Goal: Entertainment & Leisure: Consume media (video, audio)

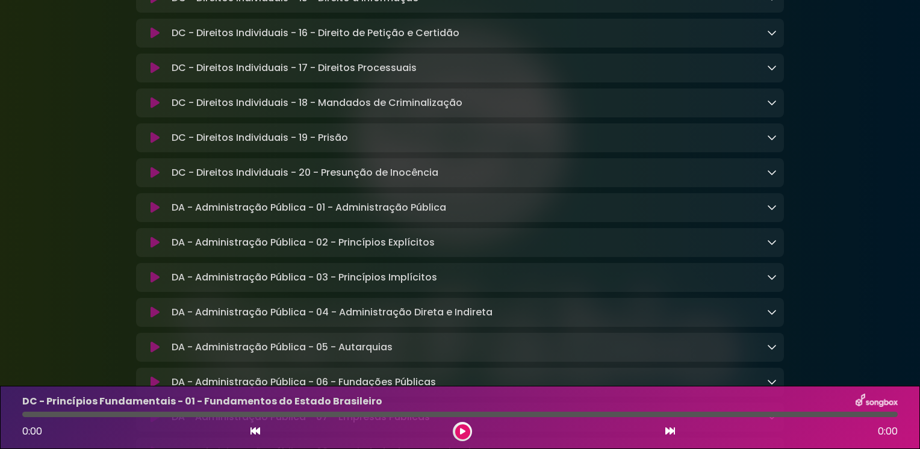
scroll to position [1024, 0]
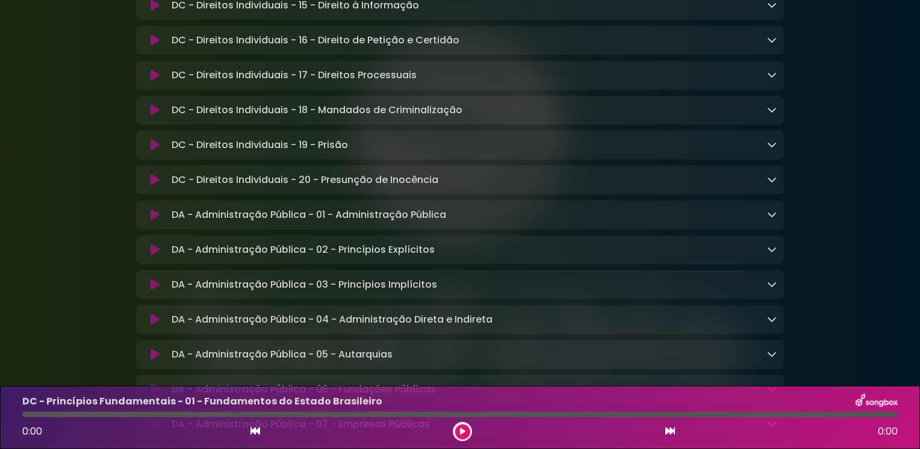
click at [772, 254] on icon at bounding box center [772, 250] width 10 height 10
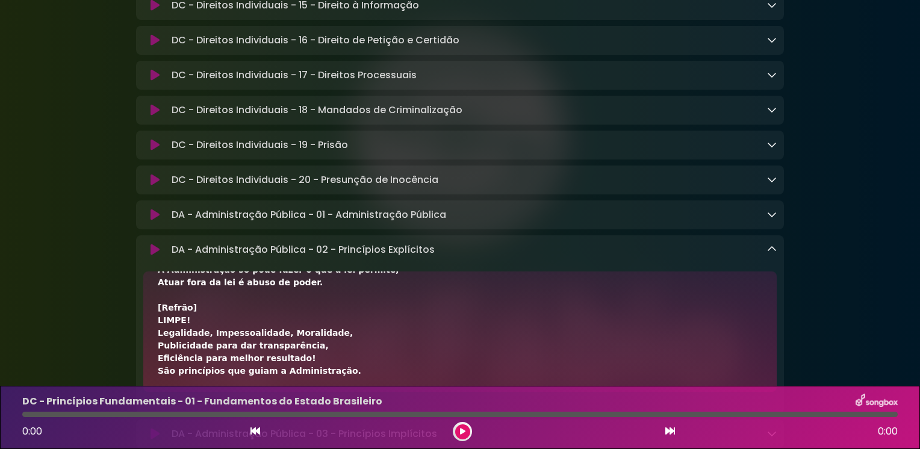
scroll to position [0, 0]
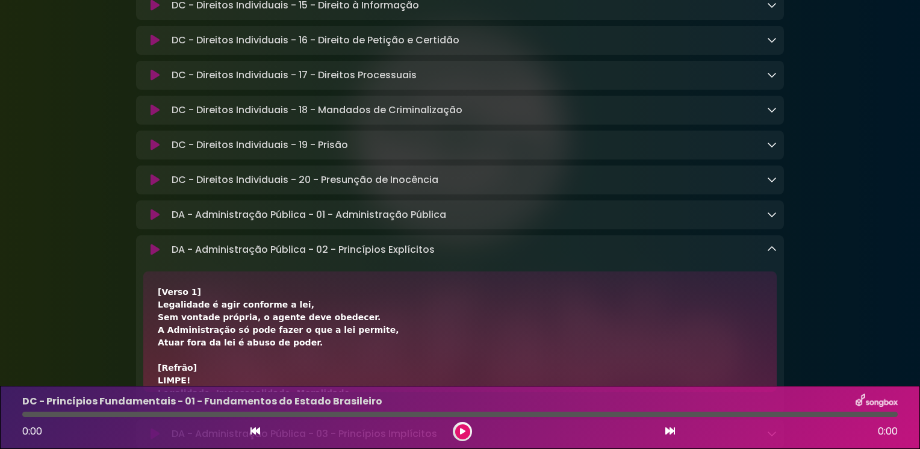
click at [155, 256] on icon at bounding box center [155, 250] width 9 height 12
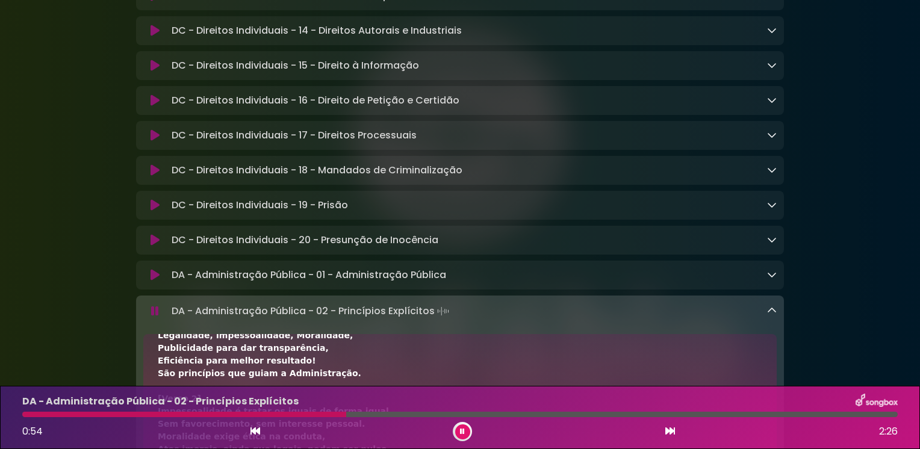
scroll to position [964, 0]
click at [153, 281] on icon at bounding box center [155, 275] width 9 height 12
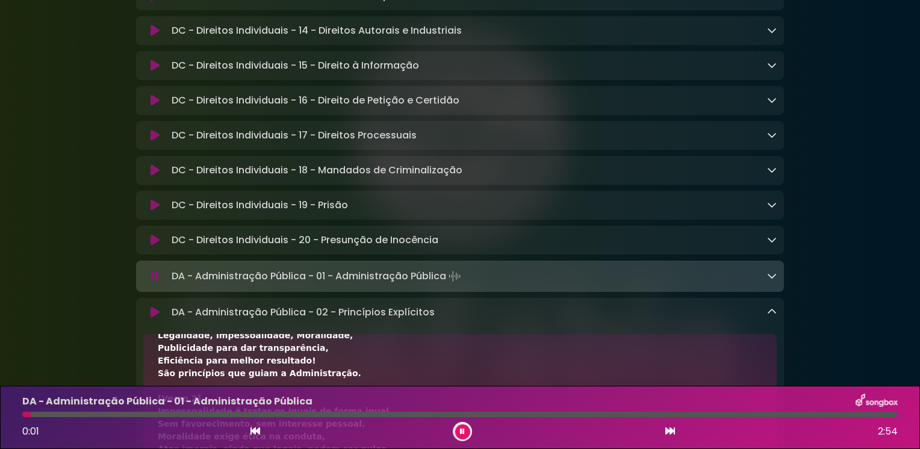
click at [149, 319] on button at bounding box center [154, 313] width 23 height 12
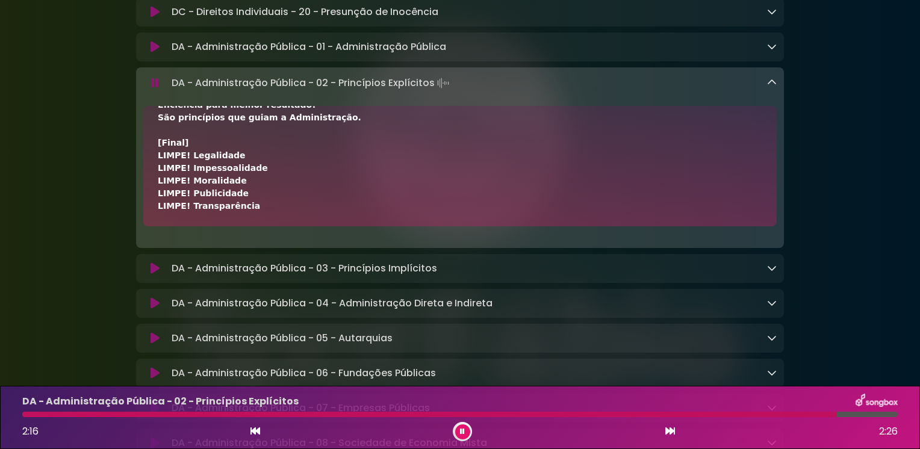
scroll to position [1205, 0]
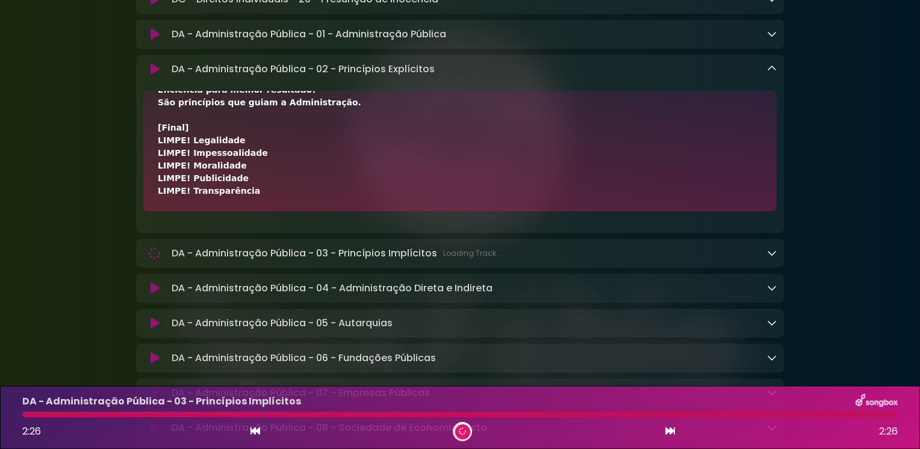
click at [769, 73] on icon at bounding box center [772, 69] width 10 height 10
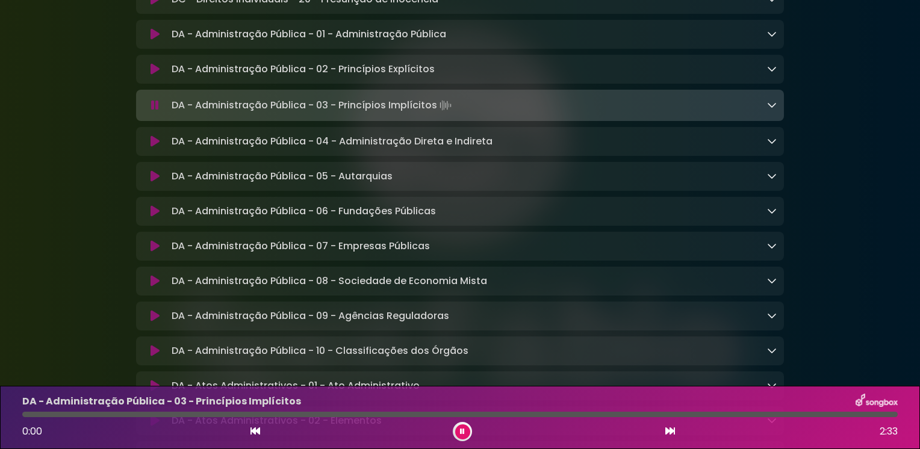
click at [773, 110] on icon at bounding box center [772, 105] width 10 height 10
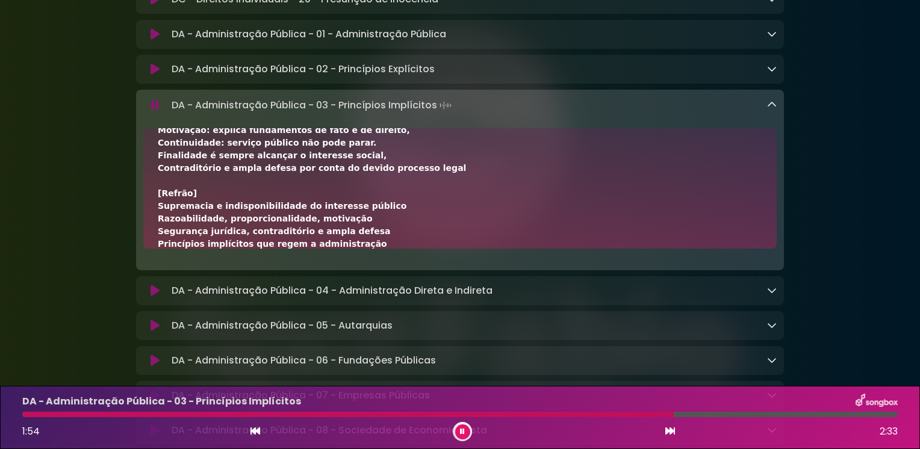
scroll to position [351, 0]
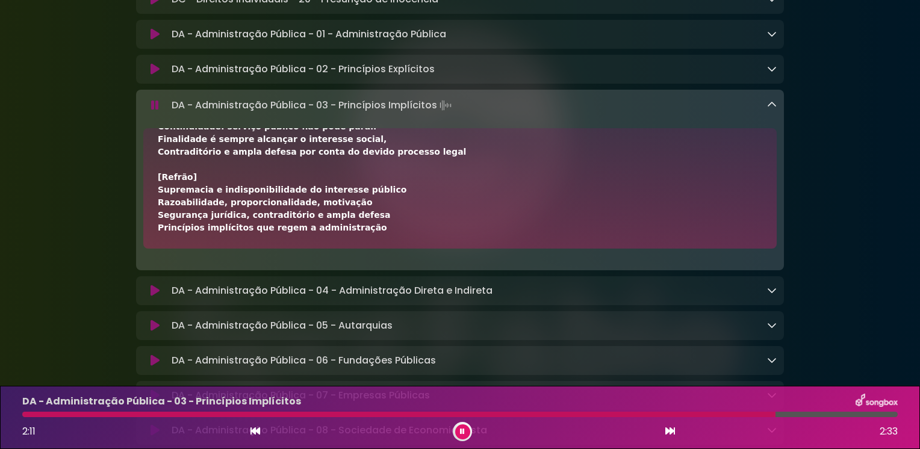
click at [776, 295] on icon at bounding box center [772, 290] width 10 height 10
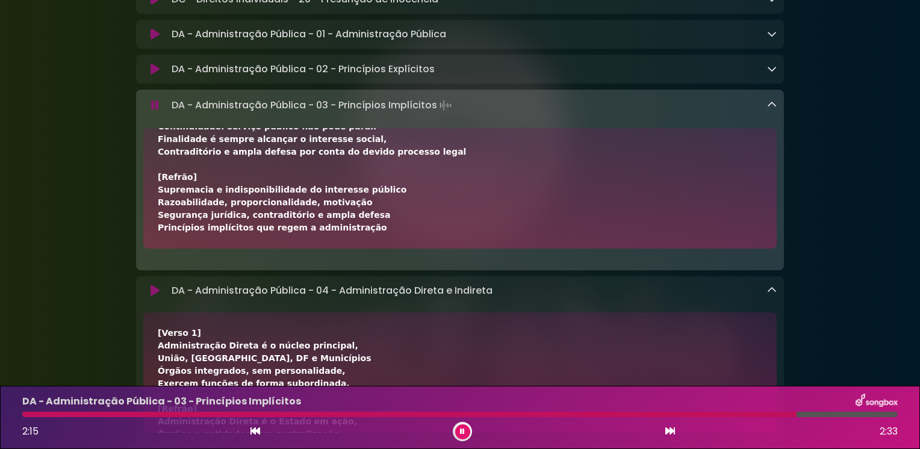
click at [770, 110] on icon at bounding box center [772, 105] width 10 height 10
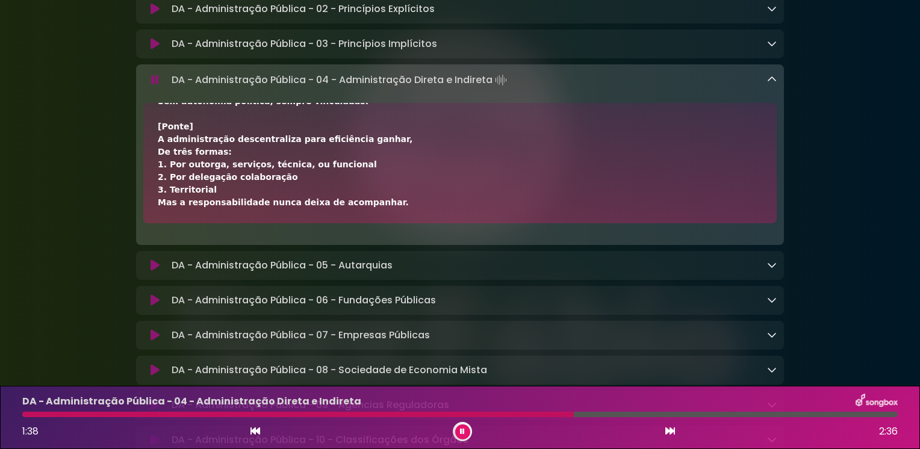
scroll to position [301, 0]
click at [454, 433] on div at bounding box center [462, 431] width 19 height 19
click at [463, 432] on icon at bounding box center [463, 432] width 6 height 8
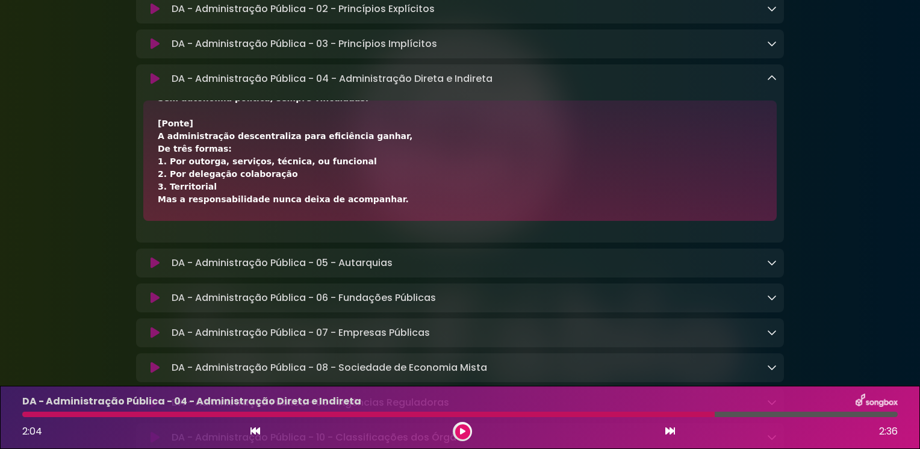
click at [463, 432] on icon at bounding box center [462, 432] width 8 height 9
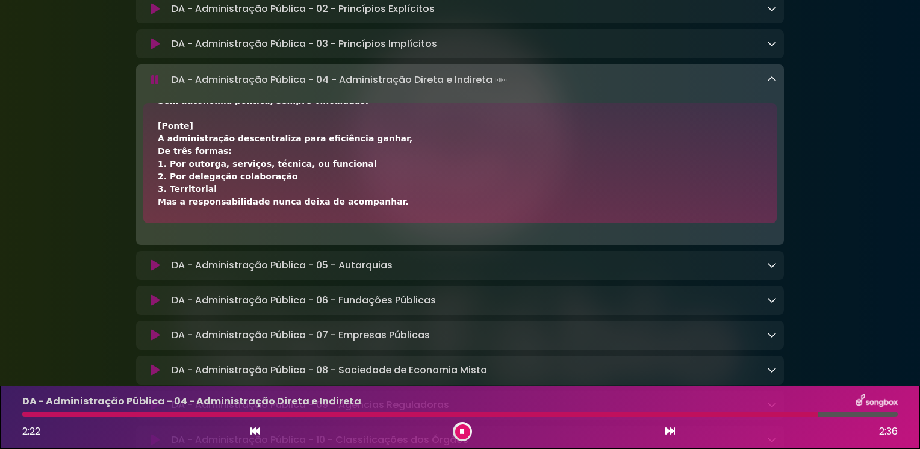
click at [777, 273] on div "DA - Administração Pública - 05 - Autarquias Loading Track..." at bounding box center [460, 265] width 648 height 14
click at [771, 270] on icon at bounding box center [772, 265] width 10 height 10
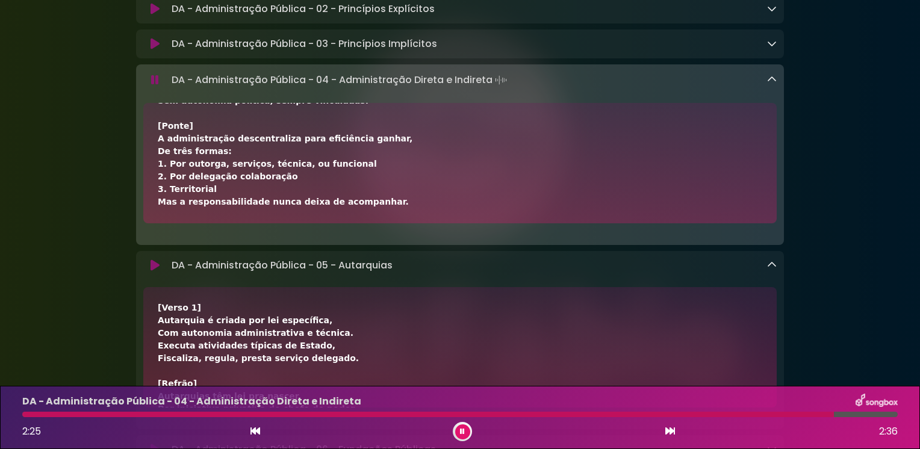
drag, startPoint x: 154, startPoint y: 279, endPoint x: 163, endPoint y: 276, distance: 9.5
click at [153, 272] on icon at bounding box center [155, 266] width 9 height 12
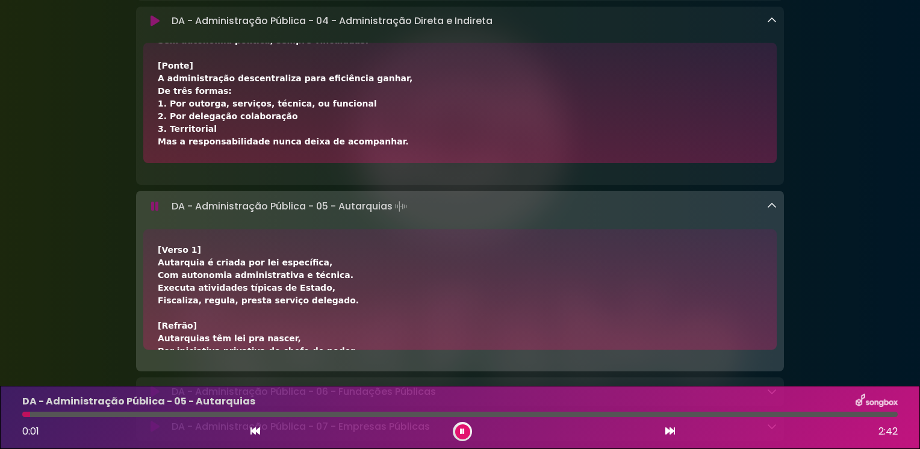
scroll to position [1265, 0]
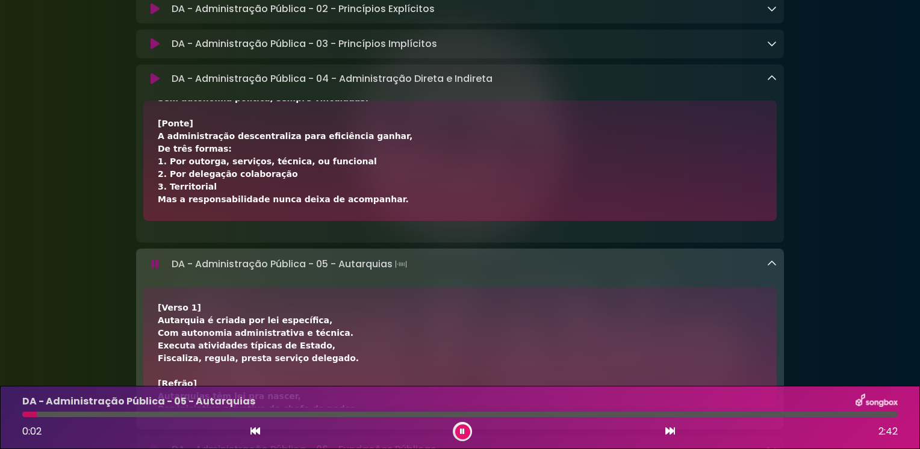
click at [773, 83] on icon at bounding box center [772, 78] width 10 height 10
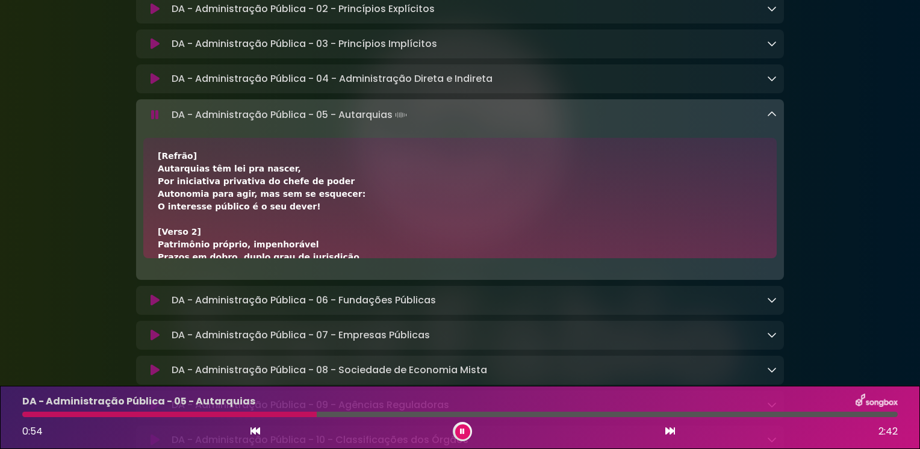
scroll to position [60, 0]
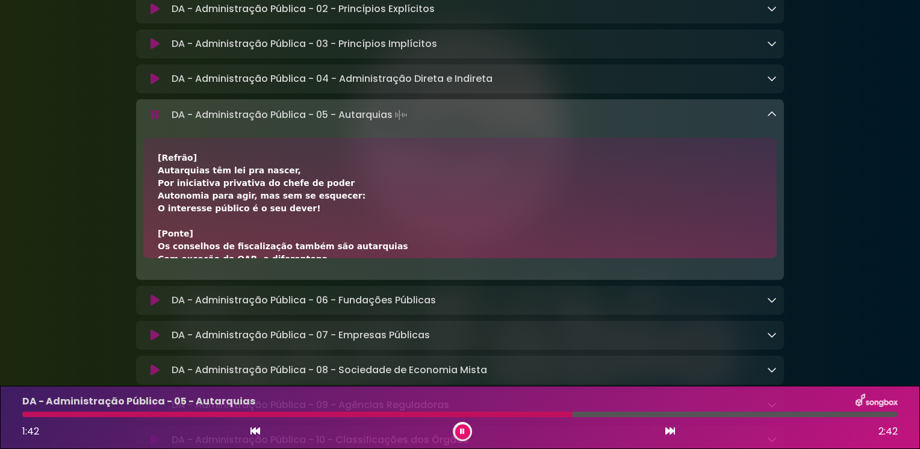
scroll to position [301, 0]
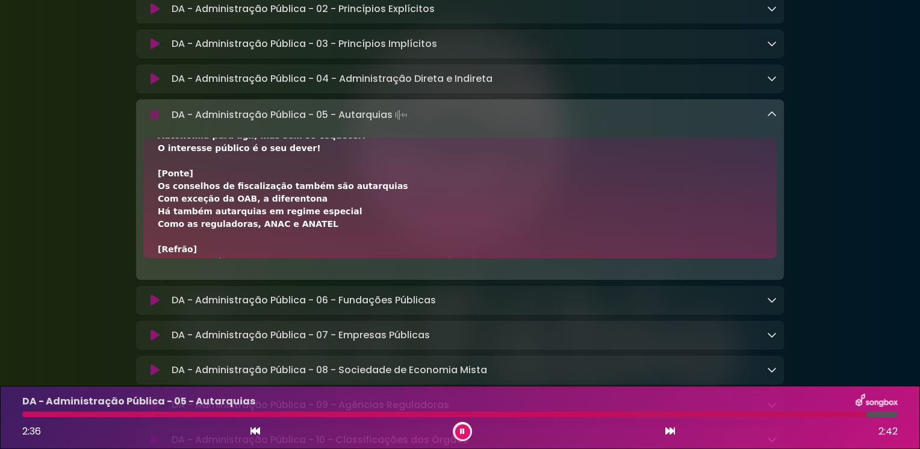
click at [155, 121] on icon at bounding box center [155, 115] width 8 height 12
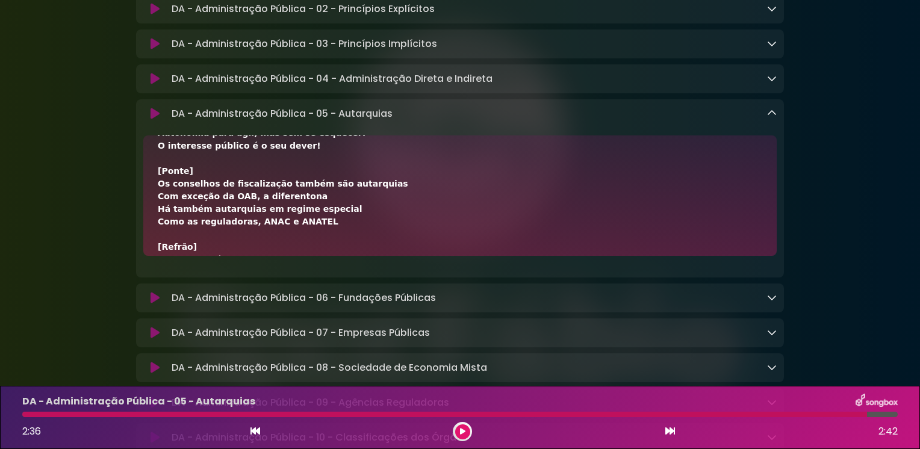
drag, startPoint x: 868, startPoint y: 416, endPoint x: 119, endPoint y: 149, distance: 795.3
click at [155, 120] on icon at bounding box center [155, 114] width 9 height 12
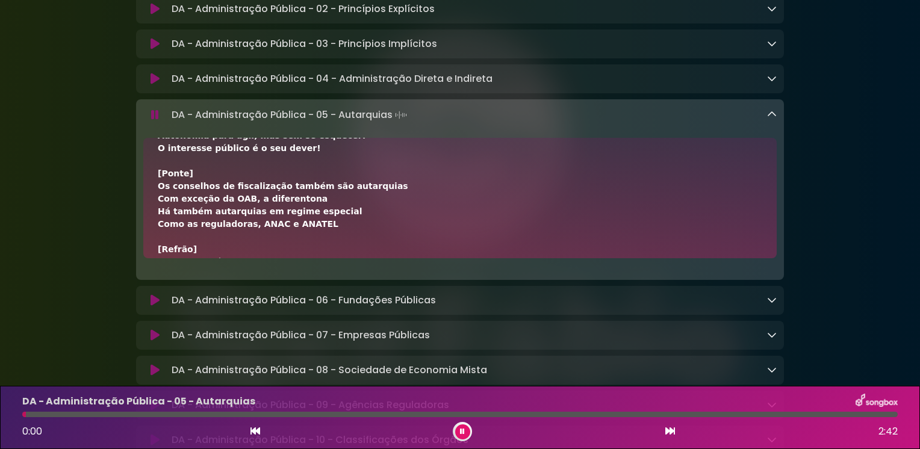
click at [25, 416] on div at bounding box center [24, 414] width 4 height 5
click at [52, 413] on div at bounding box center [460, 414] width 876 height 5
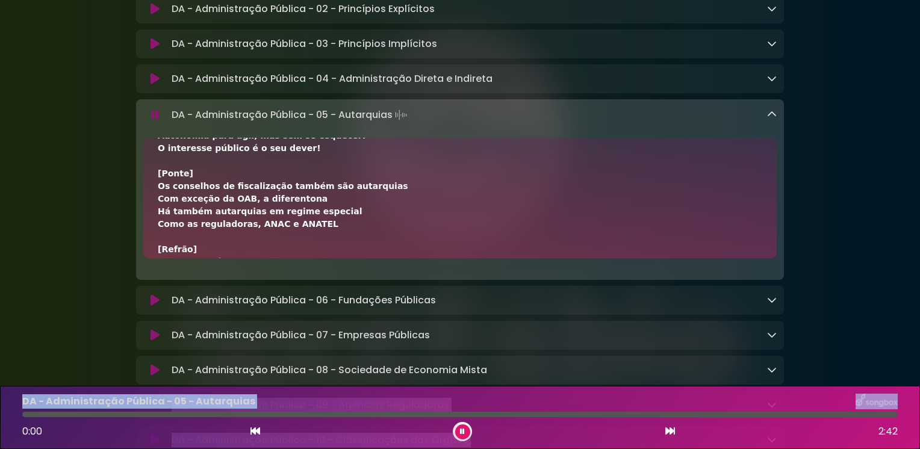
drag, startPoint x: 52, startPoint y: 413, endPoint x: -2, endPoint y: 418, distance: 54.4
click at [0, 418] on html "× SpotFábio Grupo Sou ×" at bounding box center [460, 224] width 920 height 449
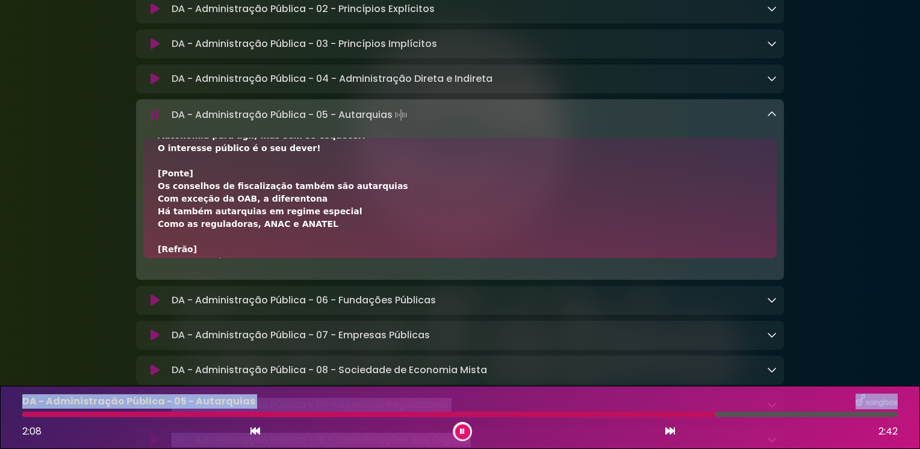
scroll to position [364, 0]
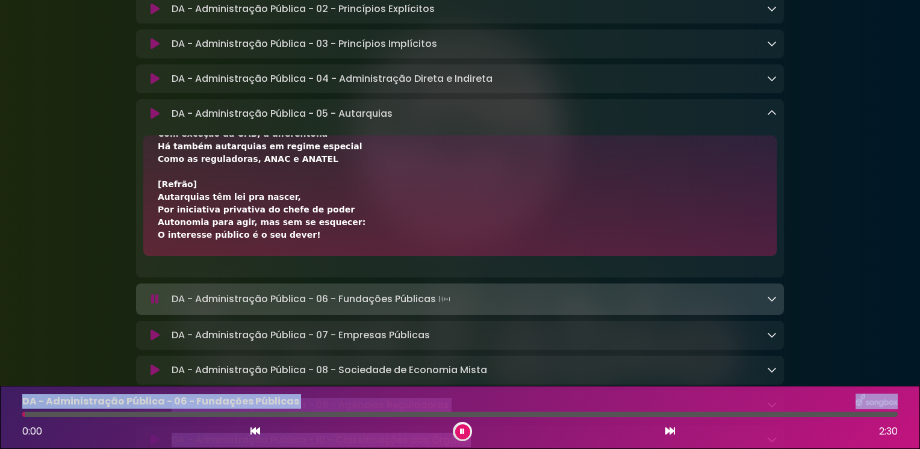
click at [767, 118] on icon at bounding box center [772, 113] width 10 height 10
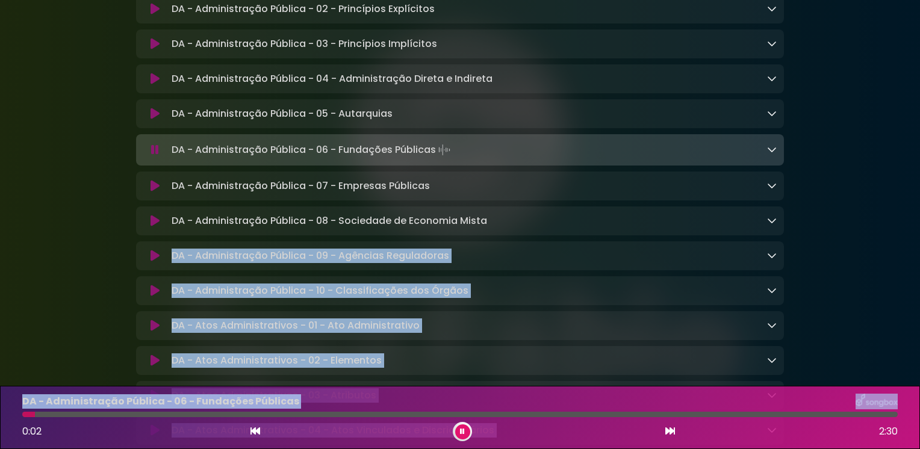
click at [771, 154] on icon at bounding box center [772, 150] width 10 height 10
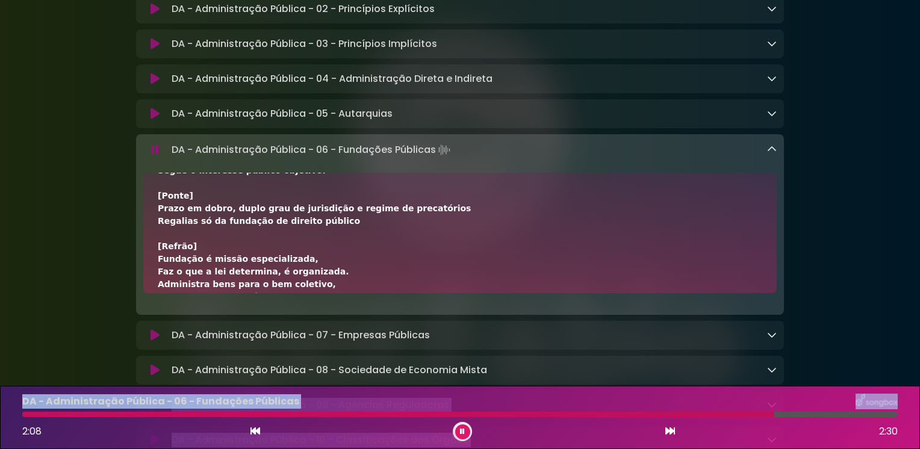
scroll to position [376, 0]
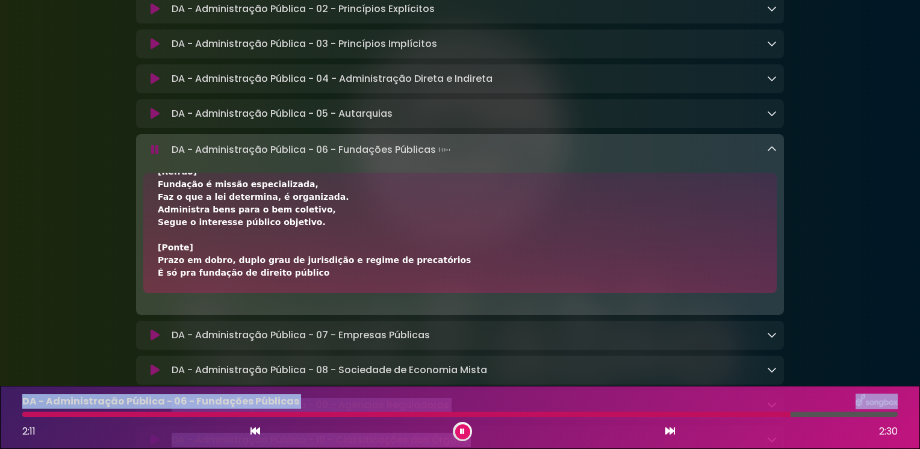
click at [770, 154] on icon at bounding box center [772, 150] width 10 height 10
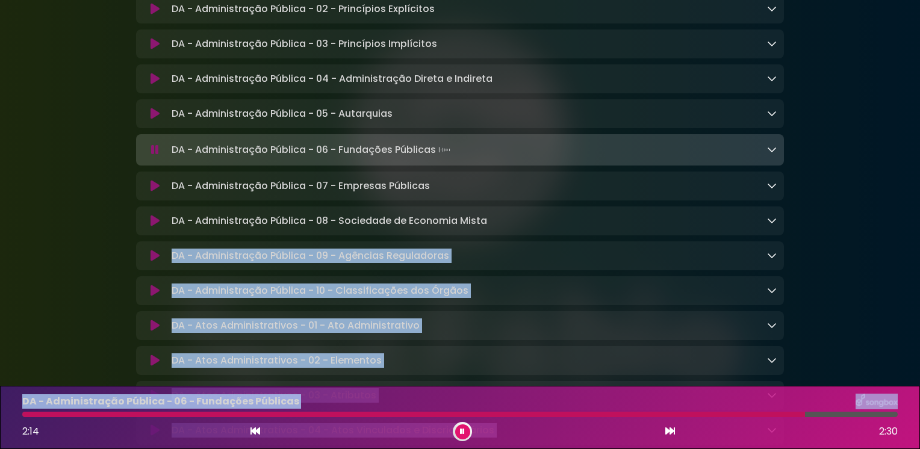
click at [772, 190] on icon at bounding box center [772, 186] width 10 height 10
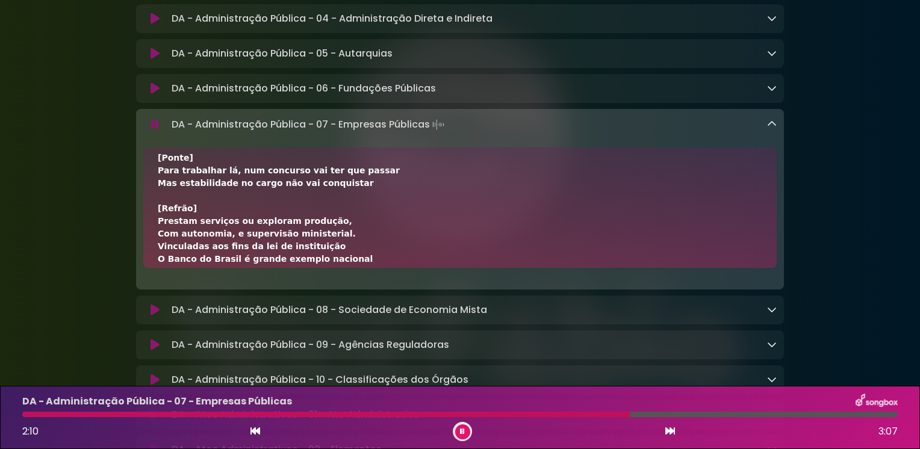
scroll to position [325, 0]
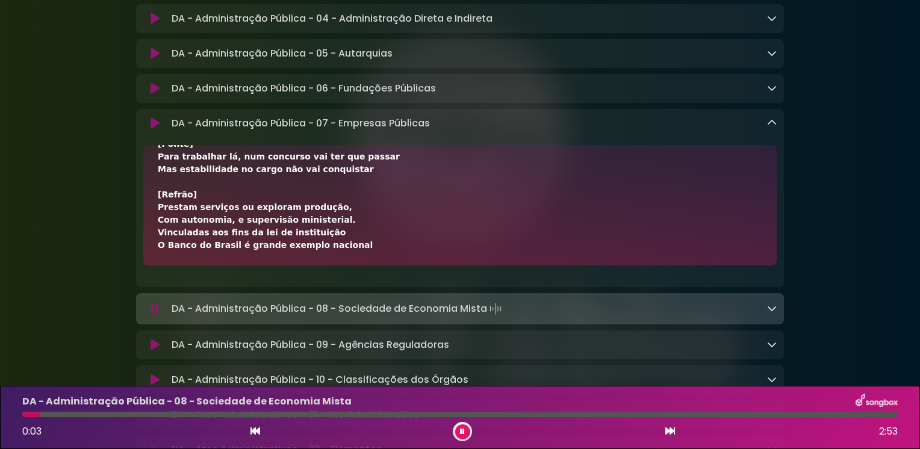
click at [775, 128] on icon at bounding box center [772, 123] width 10 height 10
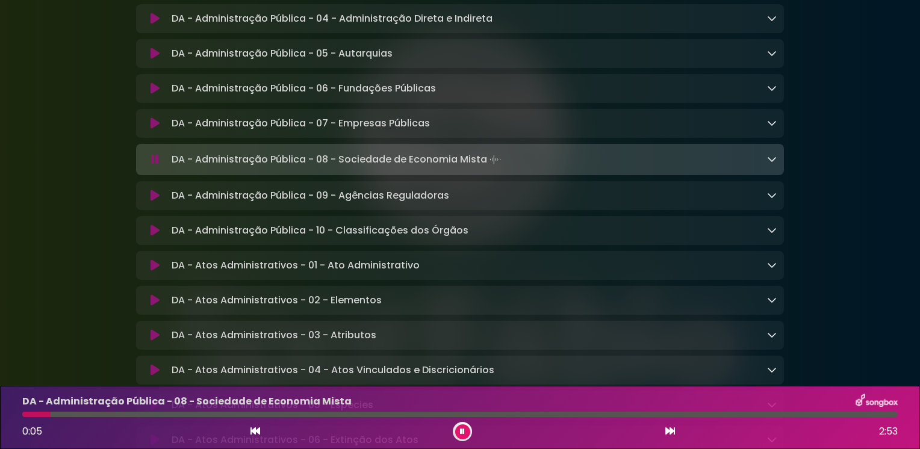
click at [771, 164] on icon at bounding box center [772, 159] width 10 height 10
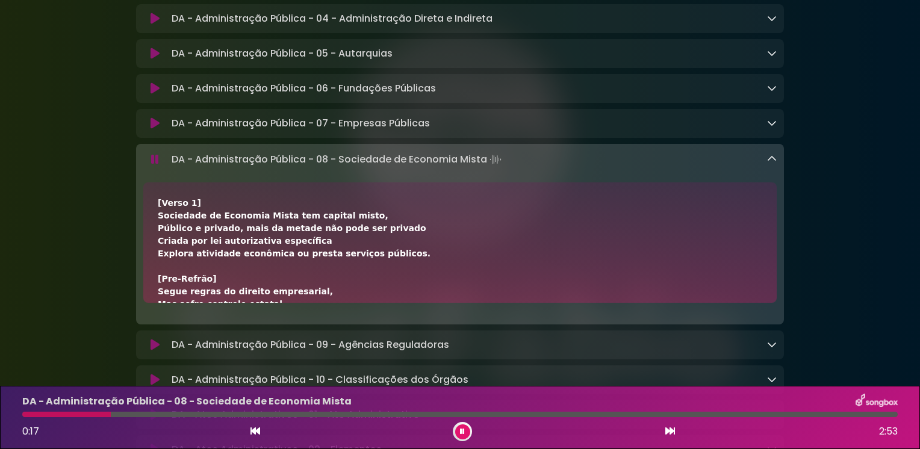
click at [461, 430] on icon at bounding box center [462, 432] width 5 height 8
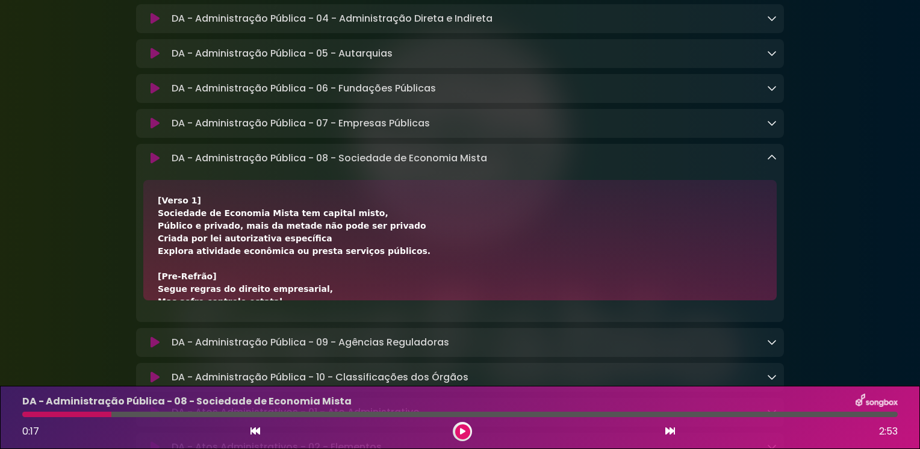
scroll to position [60, 0]
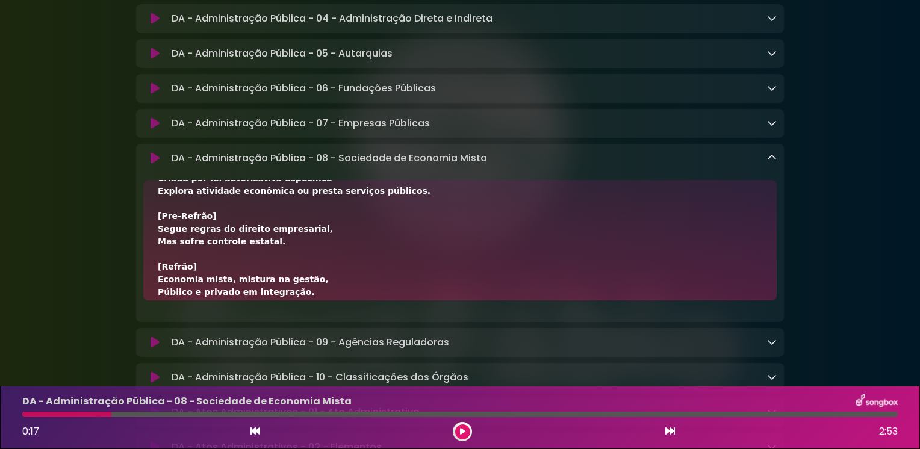
click at [460, 433] on button at bounding box center [462, 432] width 15 height 15
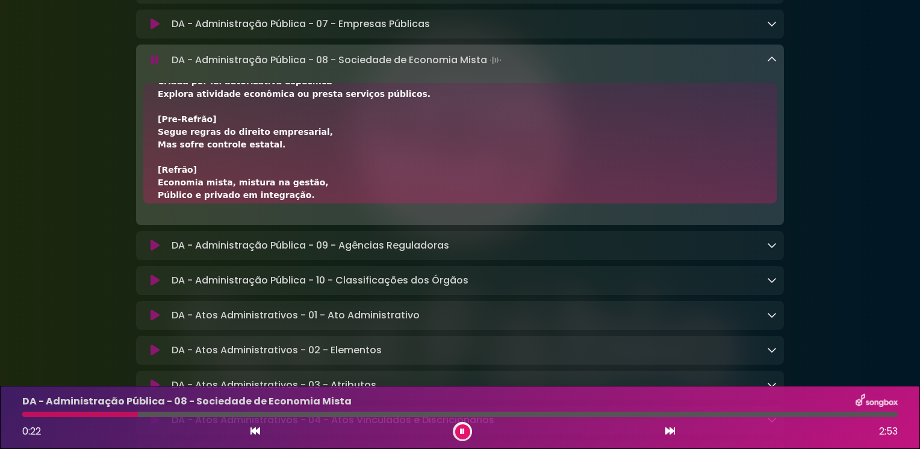
scroll to position [1445, 0]
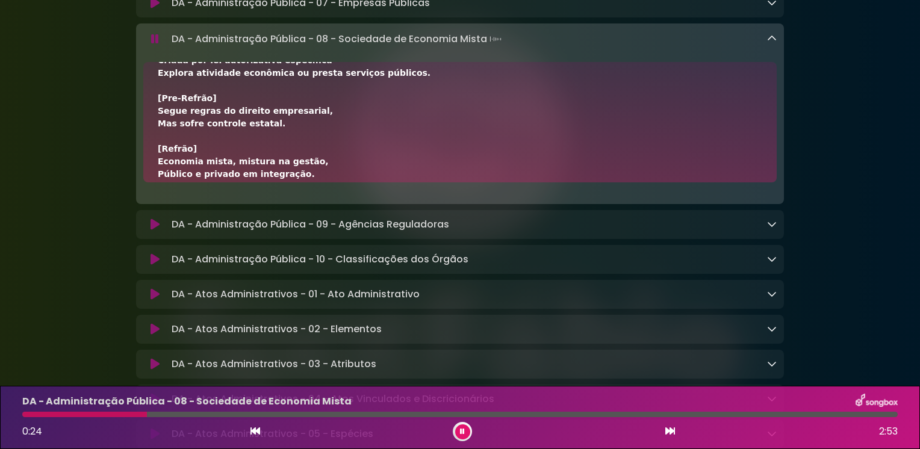
click at [152, 231] on icon at bounding box center [155, 225] width 9 height 12
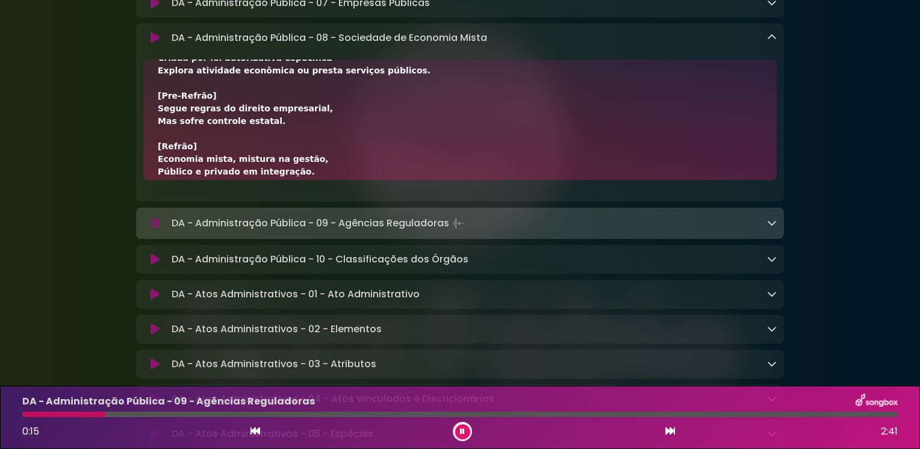
click at [772, 42] on icon at bounding box center [772, 38] width 10 height 10
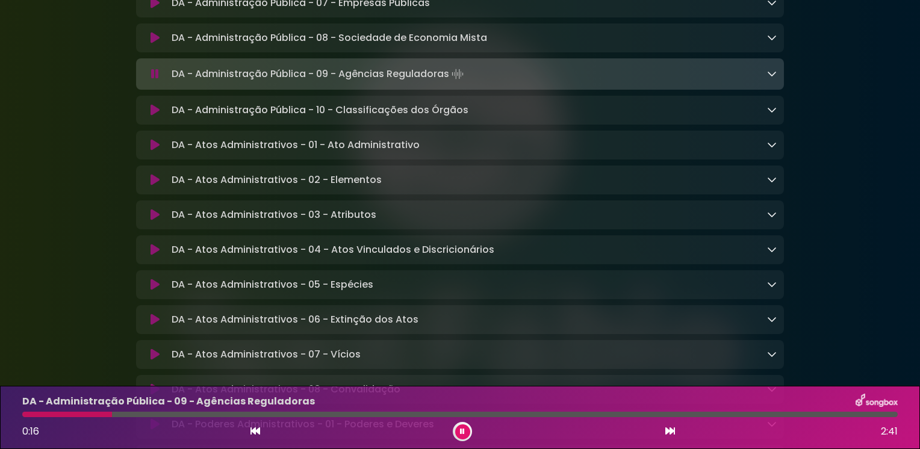
click at [769, 78] on icon at bounding box center [772, 74] width 10 height 10
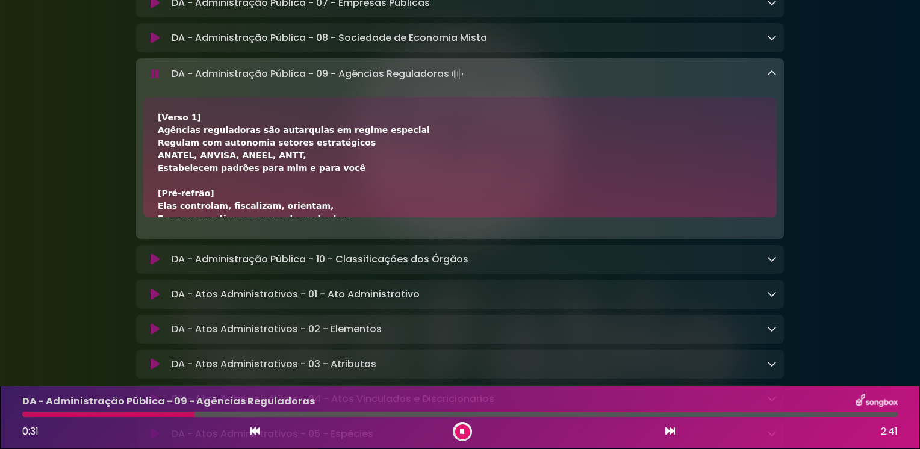
click at [460, 429] on icon at bounding box center [463, 432] width 6 height 8
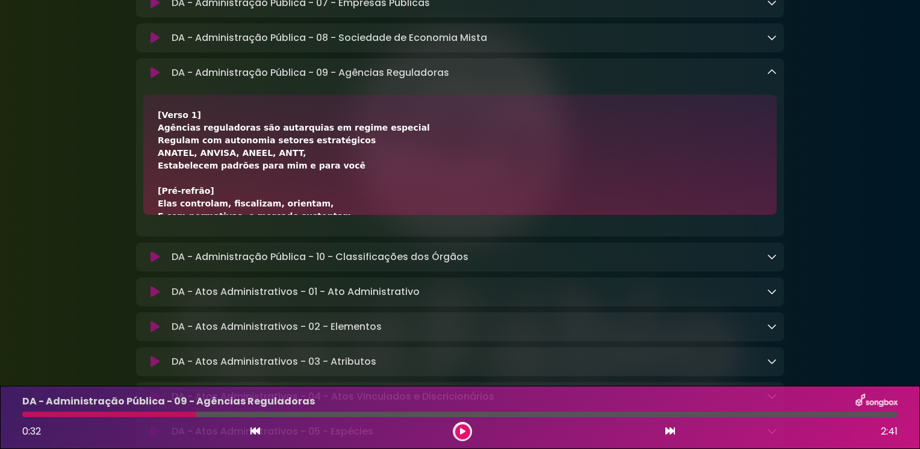
click at [467, 428] on button at bounding box center [462, 432] width 15 height 15
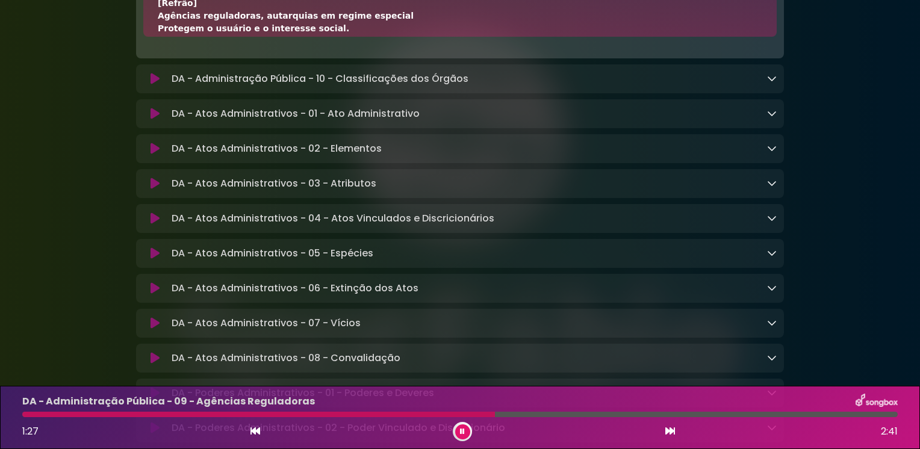
scroll to position [1566, 0]
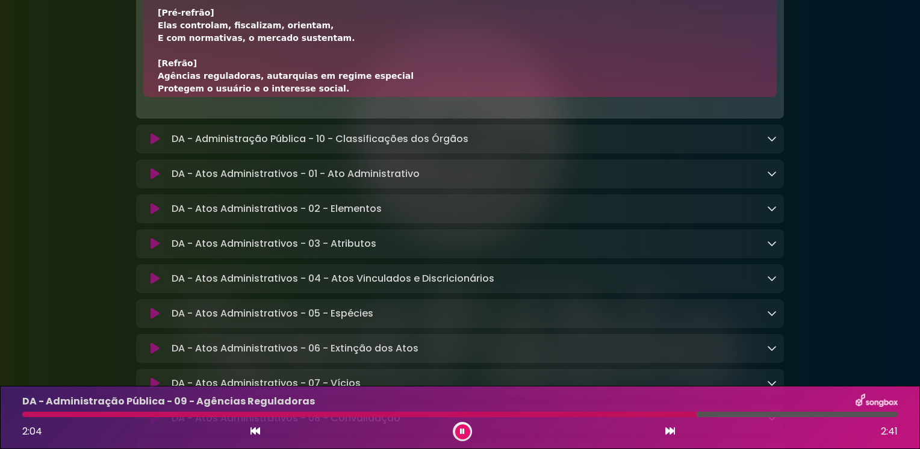
click at [776, 143] on icon at bounding box center [772, 139] width 10 height 10
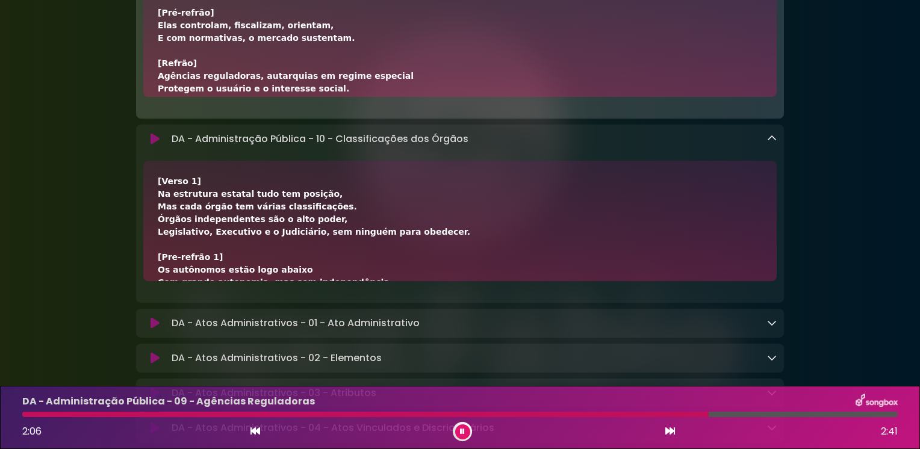
click at [149, 145] on button at bounding box center [154, 139] width 23 height 12
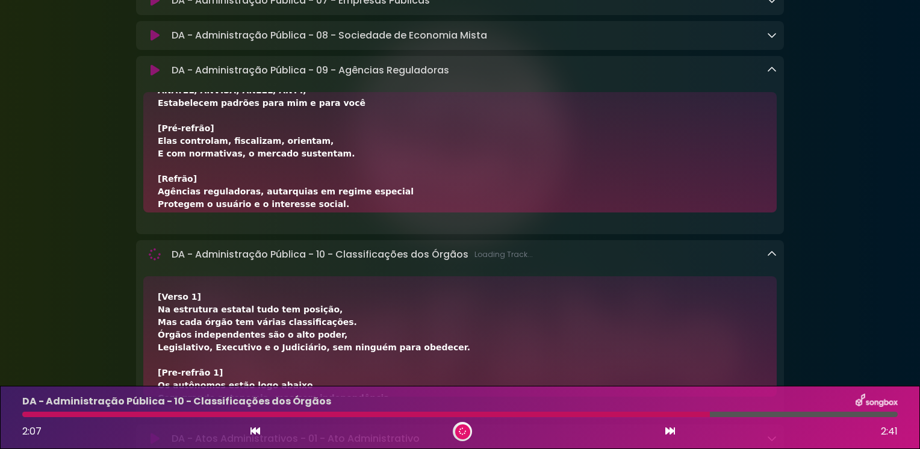
scroll to position [1443, 0]
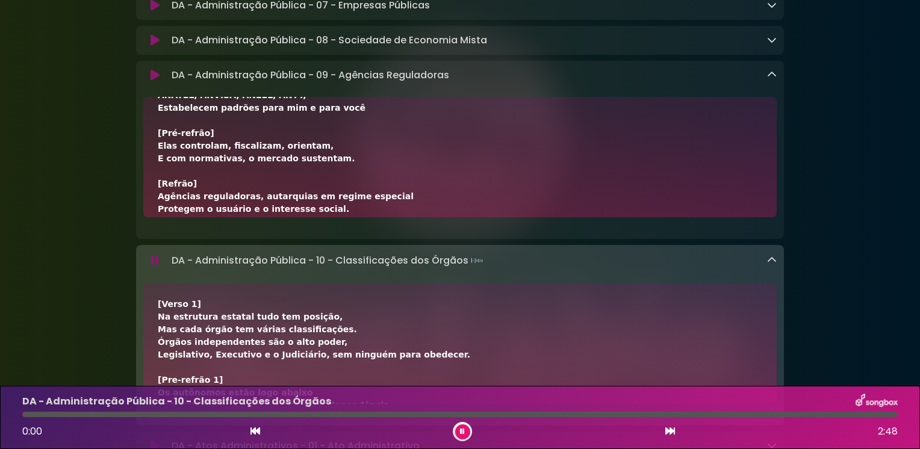
click at [771, 80] on icon at bounding box center [772, 75] width 10 height 10
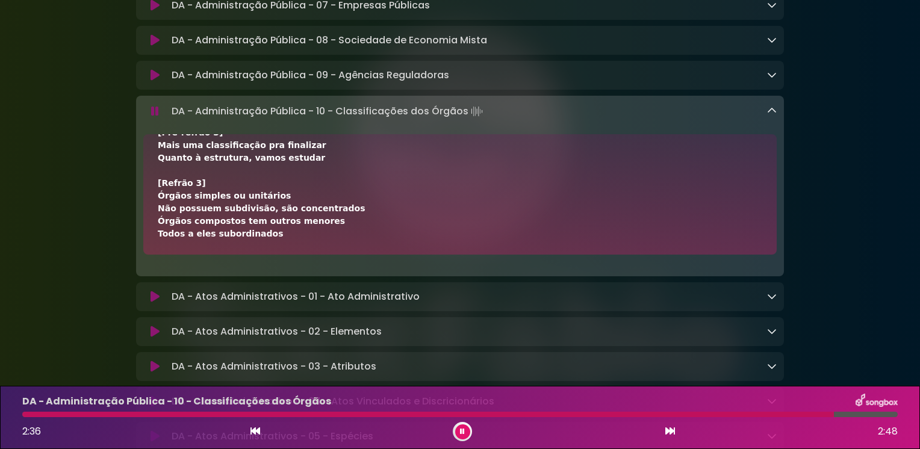
scroll to position [1503, 0]
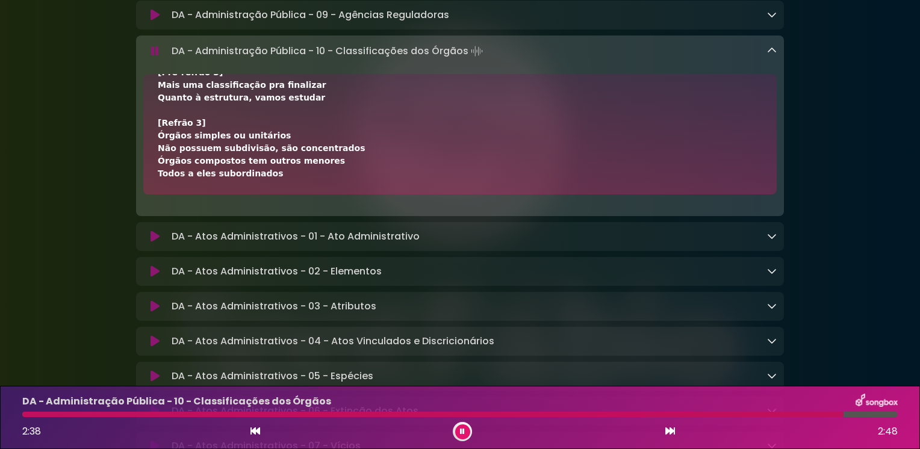
click at [776, 241] on icon at bounding box center [772, 236] width 10 height 10
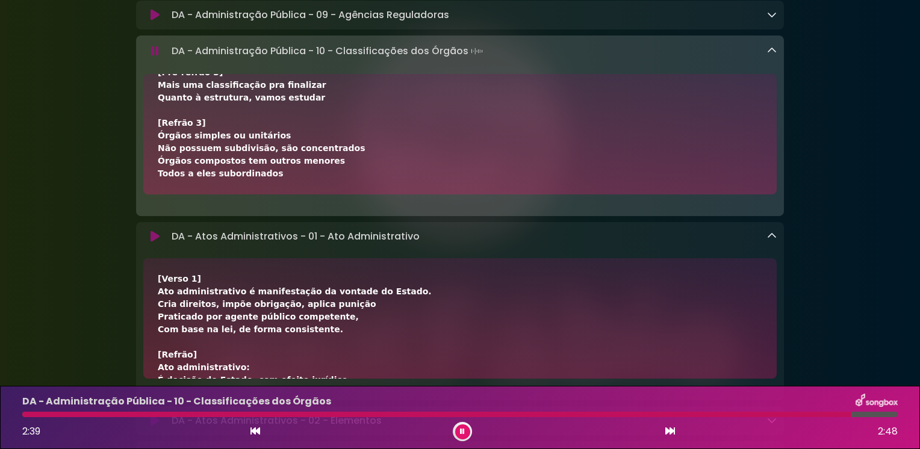
click at [774, 55] on icon at bounding box center [772, 51] width 10 height 10
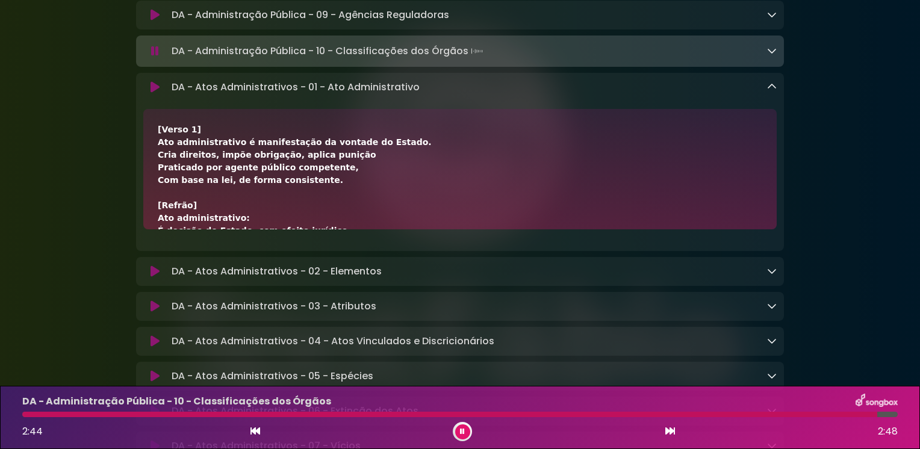
click at [156, 93] on icon at bounding box center [155, 87] width 9 height 12
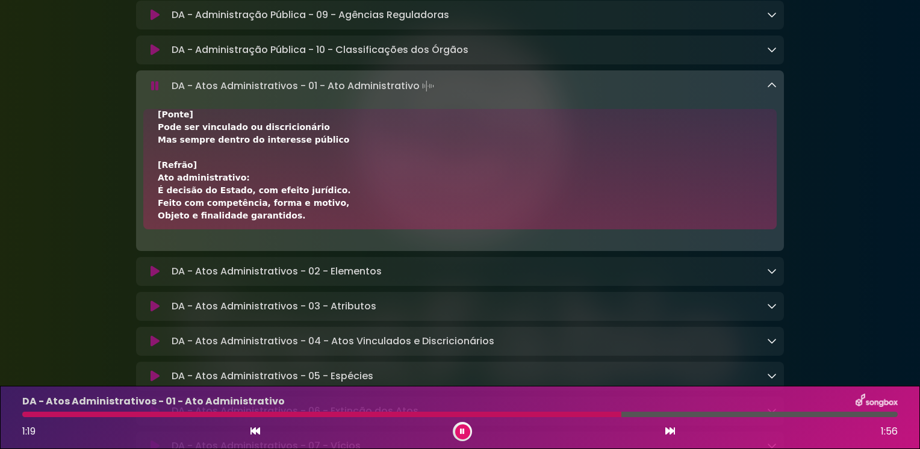
scroll to position [325, 0]
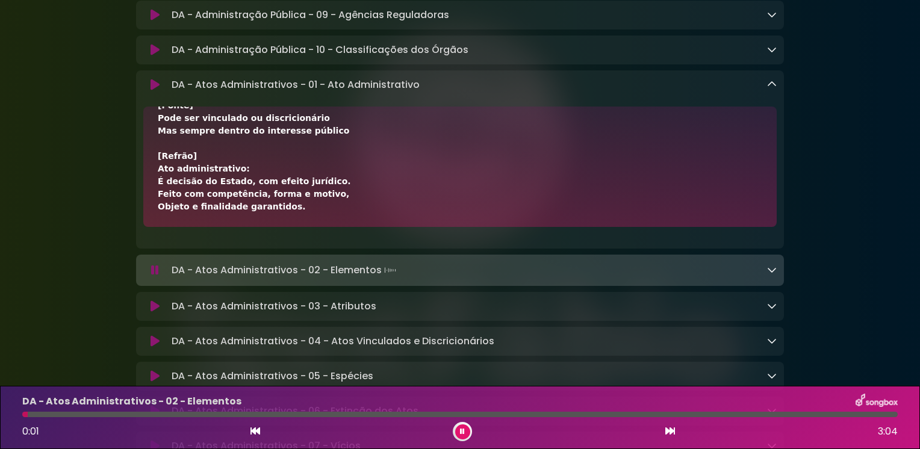
click at [773, 89] on icon at bounding box center [772, 85] width 10 height 10
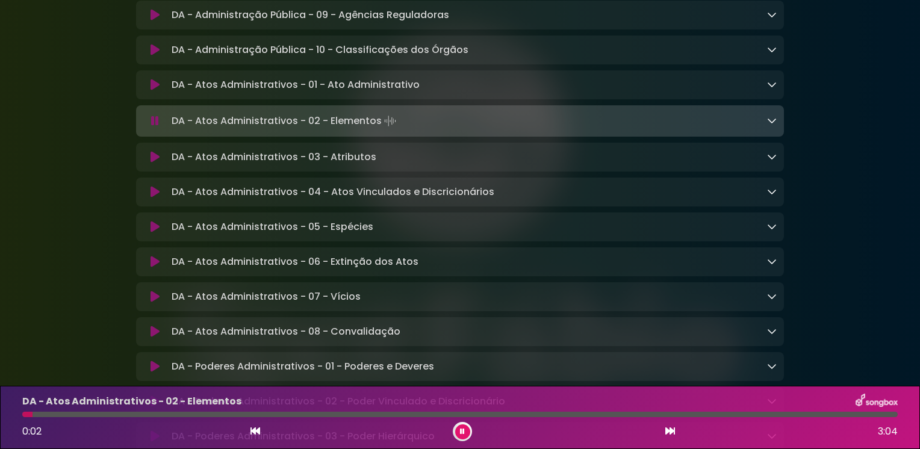
click at [771, 125] on icon at bounding box center [772, 121] width 10 height 10
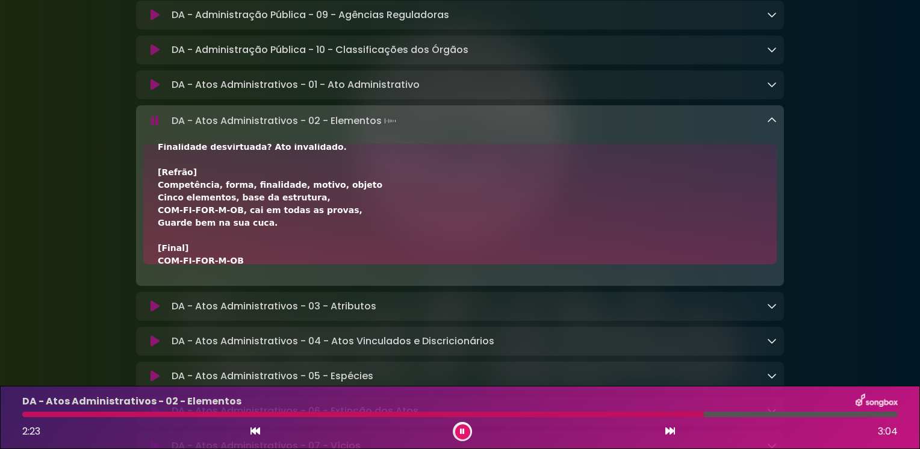
scroll to position [542, 0]
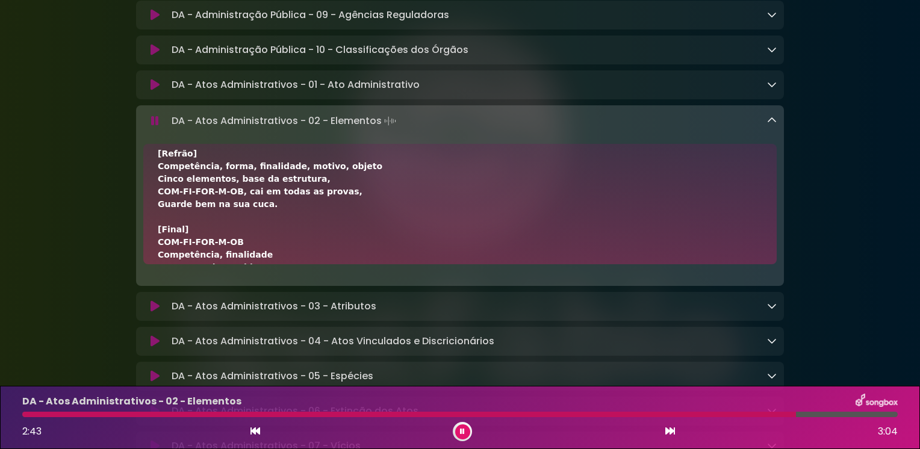
click at [157, 127] on icon at bounding box center [155, 121] width 8 height 12
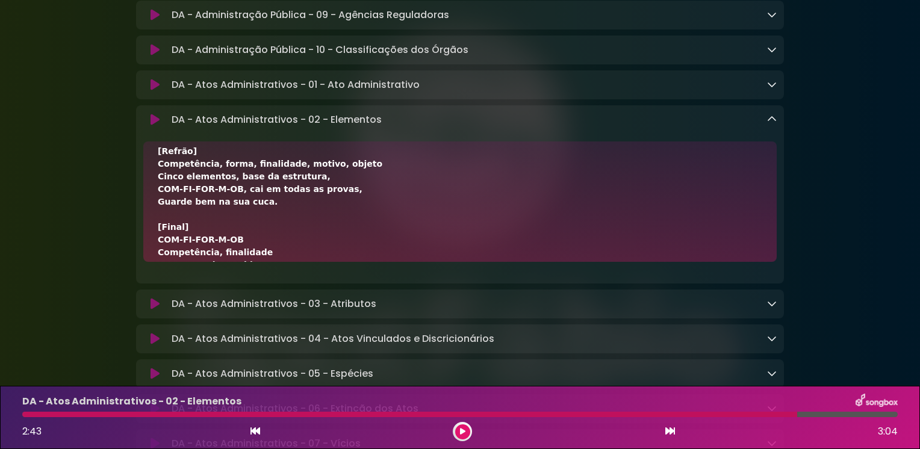
click at [152, 126] on icon at bounding box center [155, 120] width 9 height 12
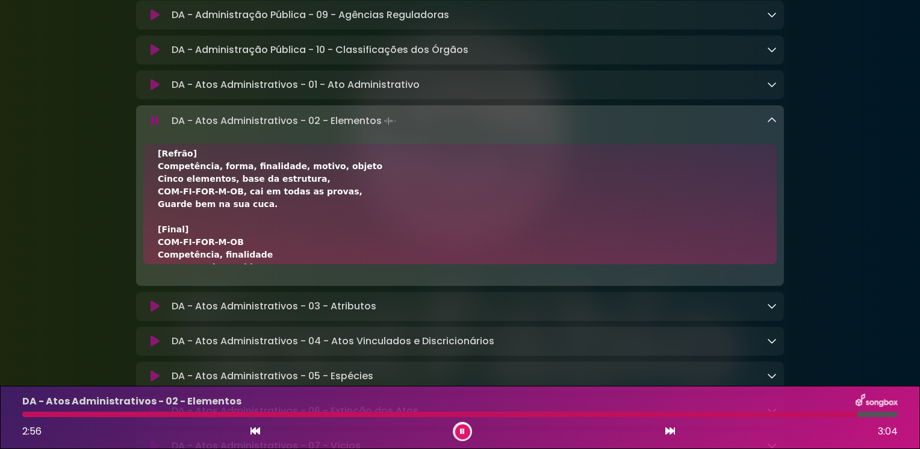
drag, startPoint x: 299, startPoint y: 403, endPoint x: 807, endPoint y: 302, distance: 518.2
click at [879, 399] on img at bounding box center [877, 402] width 42 height 16
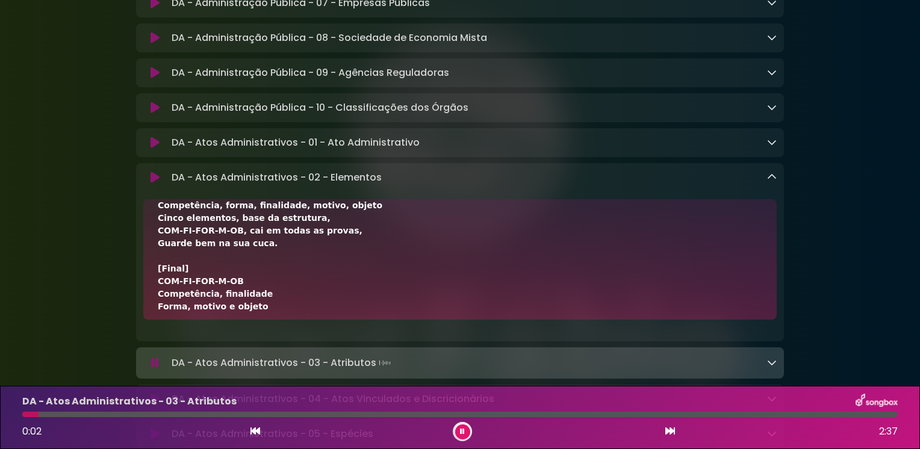
scroll to position [566, 0]
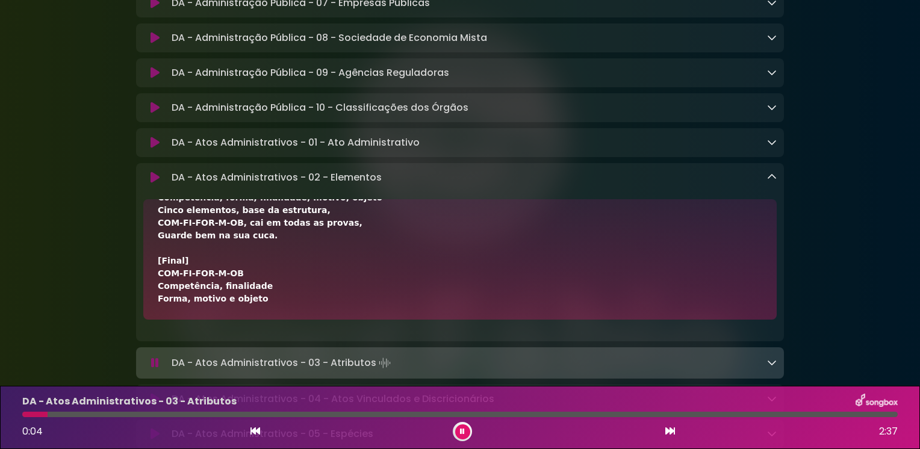
click at [771, 182] on icon at bounding box center [772, 177] width 10 height 10
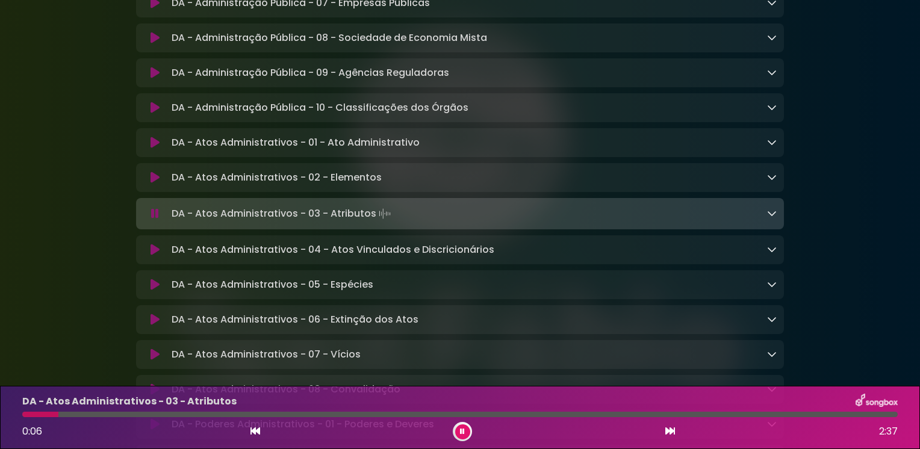
click at [765, 222] on div "DA - Atos Administrativos - 03 - Atributos Loading Track..." at bounding box center [472, 213] width 610 height 17
click at [773, 218] on icon at bounding box center [772, 213] width 10 height 10
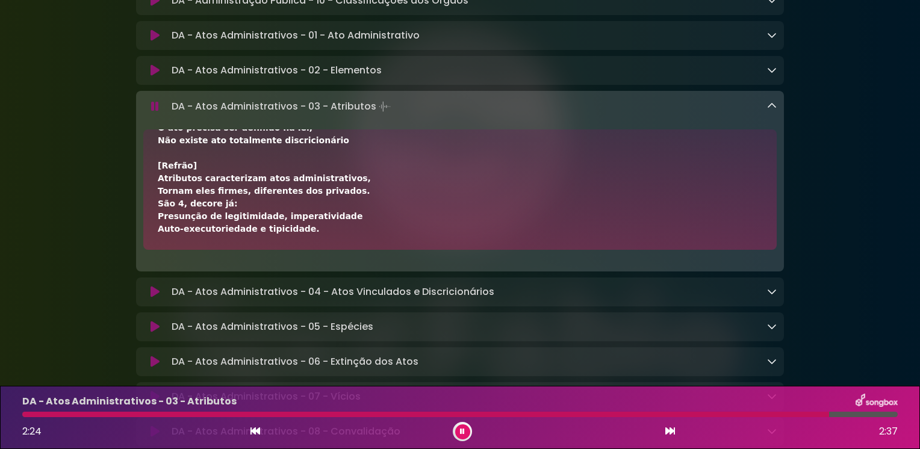
scroll to position [1566, 0]
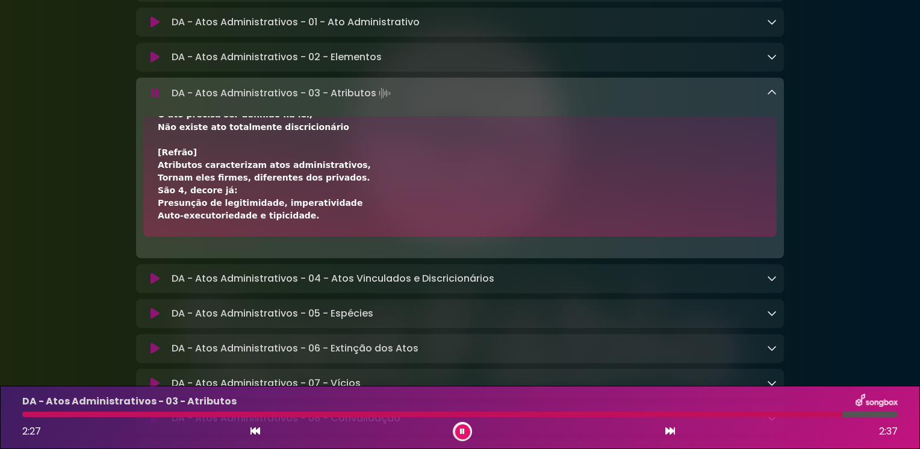
click at [767, 283] on icon at bounding box center [772, 278] width 10 height 10
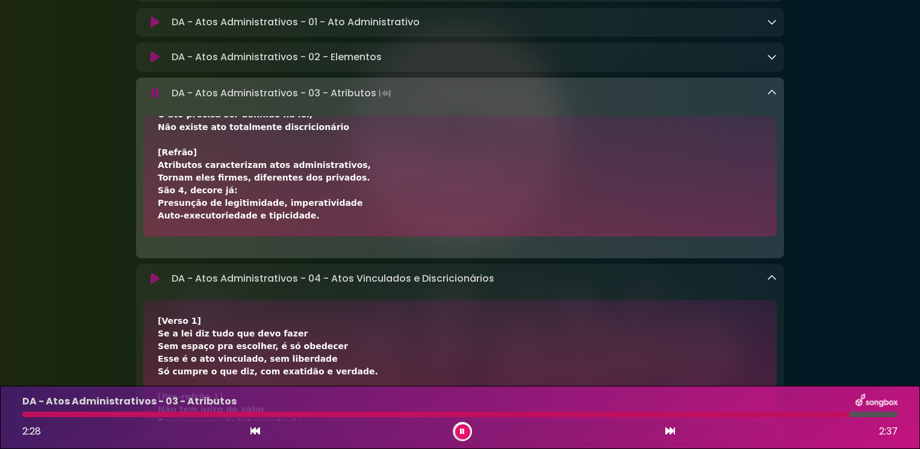
scroll to position [1626, 0]
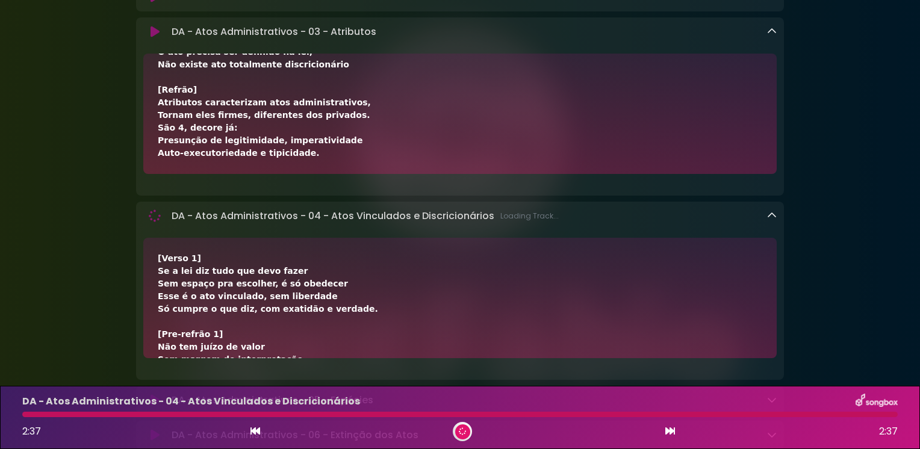
click at [769, 36] on icon at bounding box center [772, 32] width 10 height 10
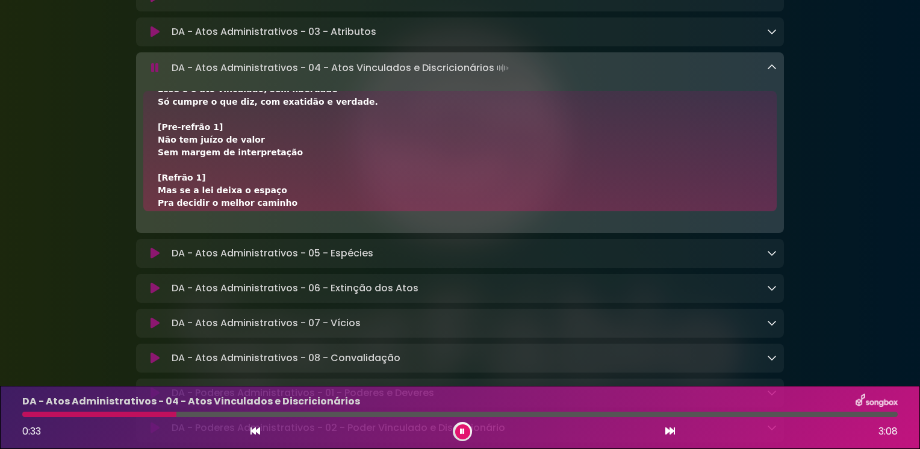
scroll to position [120, 0]
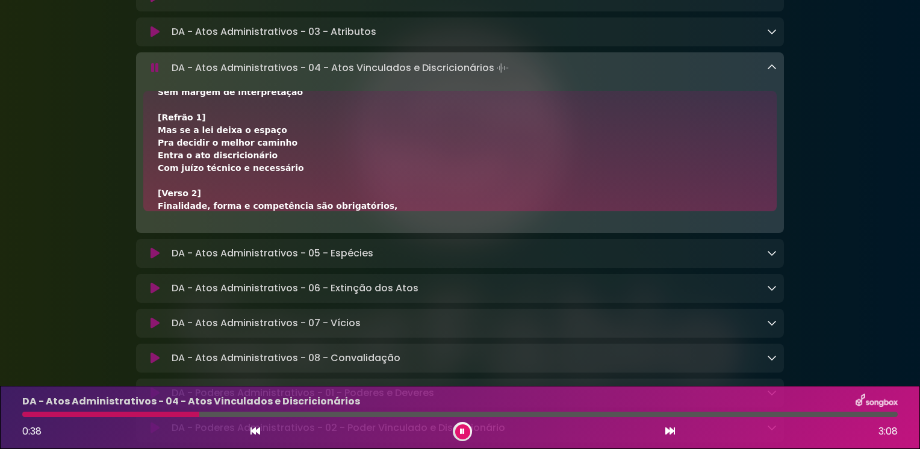
click at [404, 149] on div "[Verso 1] Se a lei diz tudo que devo fazer Sem espaço pra escolher, é só obedec…" at bounding box center [460, 257] width 605 height 544
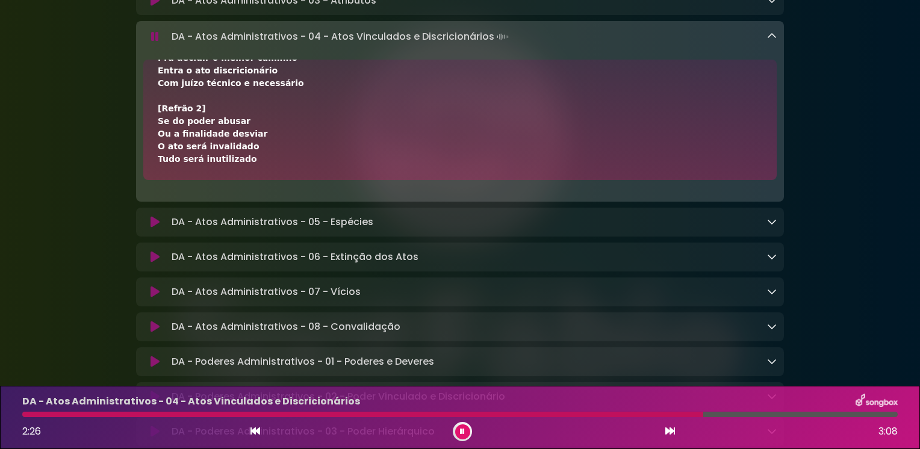
scroll to position [1686, 0]
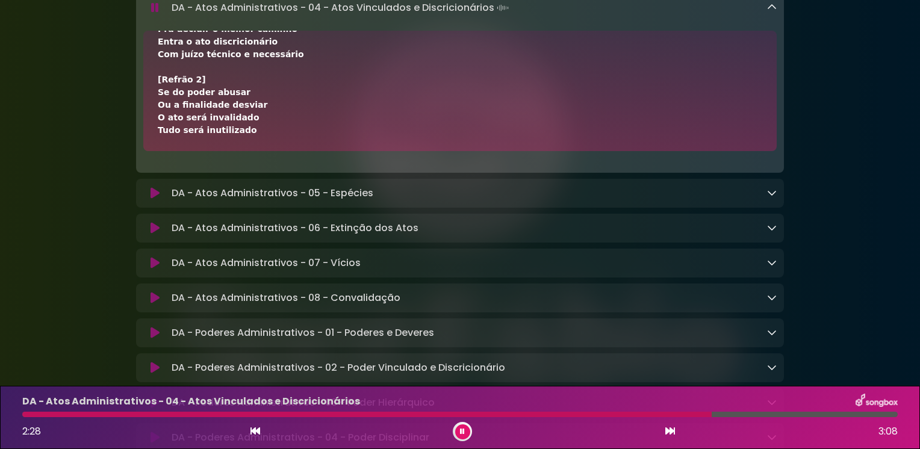
click at [769, 198] on icon at bounding box center [772, 193] width 10 height 10
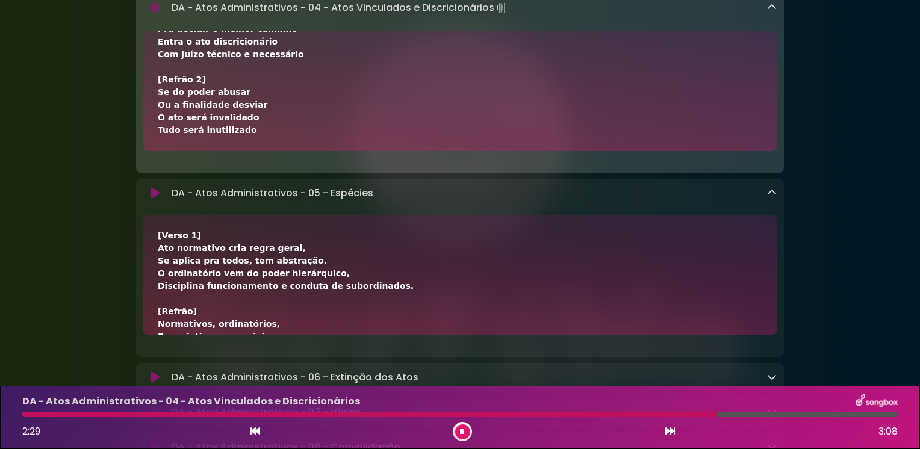
click at [769, 12] on icon at bounding box center [772, 7] width 10 height 10
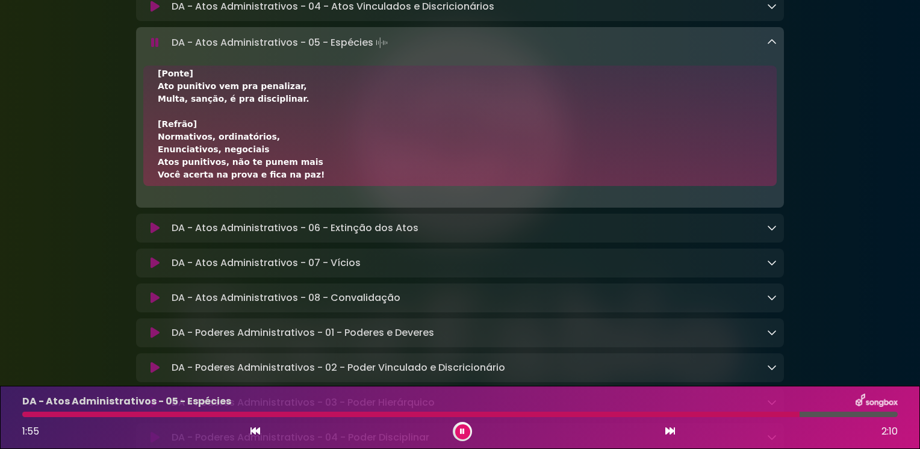
scroll to position [452, 0]
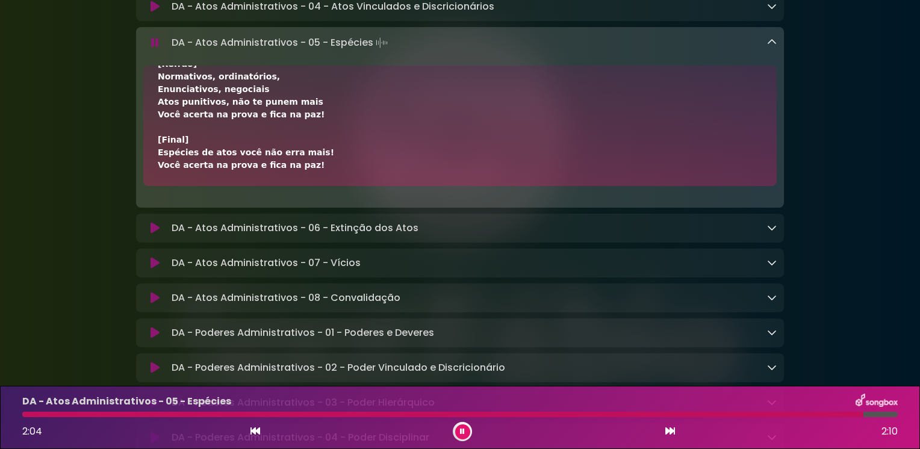
click at [776, 47] on icon at bounding box center [772, 42] width 10 height 10
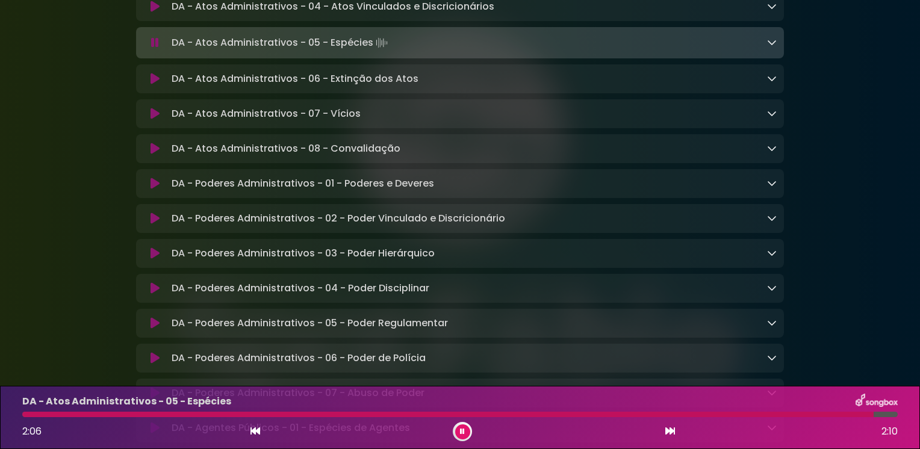
click at [767, 83] on icon at bounding box center [772, 78] width 10 height 10
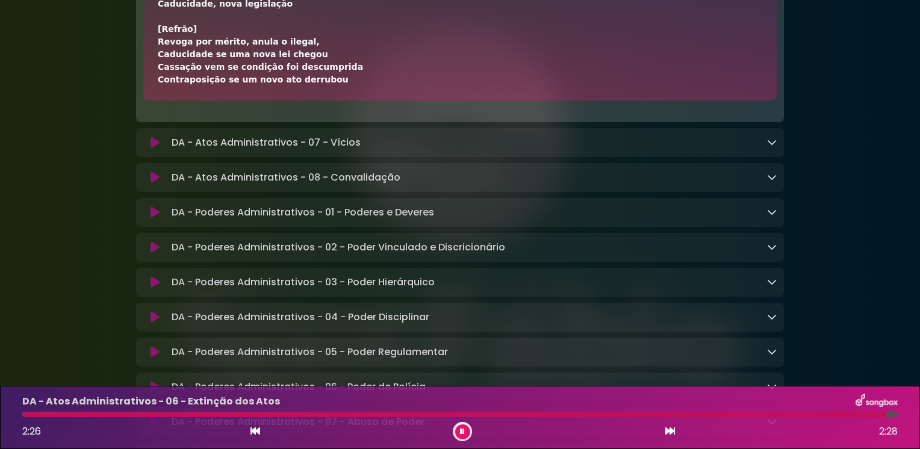
scroll to position [1747, 0]
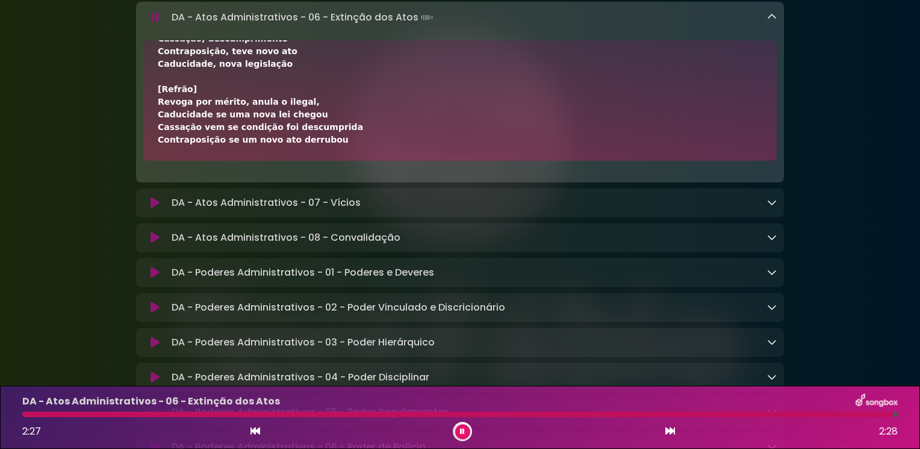
click at [775, 24] on link at bounding box center [772, 17] width 10 height 14
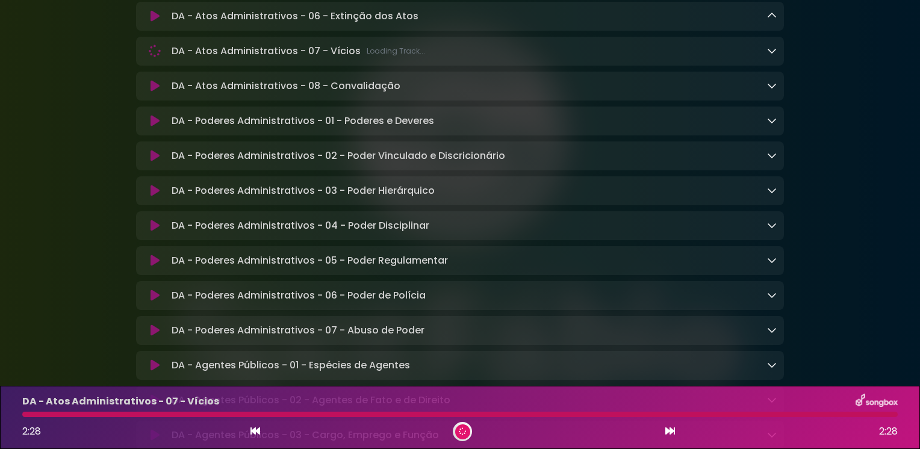
click at [773, 55] on icon at bounding box center [772, 51] width 10 height 10
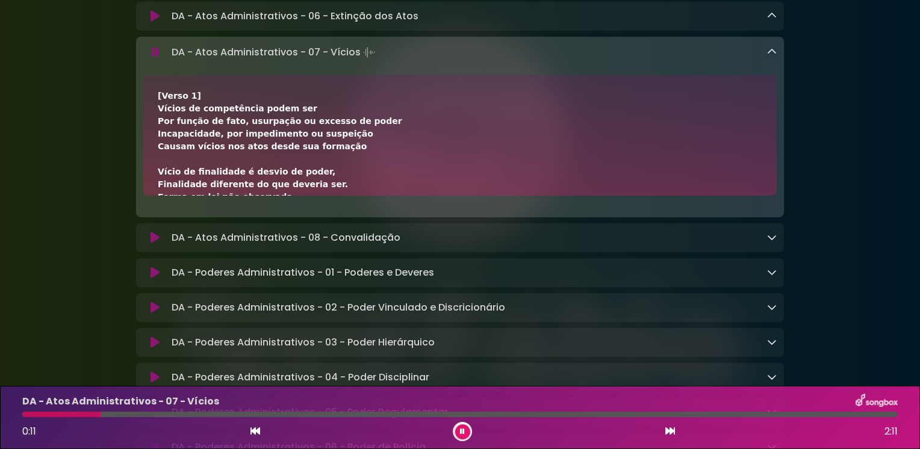
click at [458, 434] on button at bounding box center [462, 432] width 15 height 15
